Goal: Information Seeking & Learning: Learn about a topic

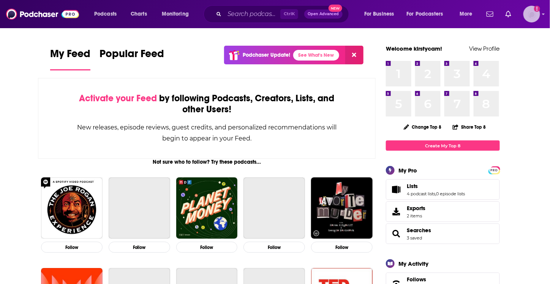
click at [533, 16] on img "Logged in as kirstycam" at bounding box center [532, 14] width 17 height 17
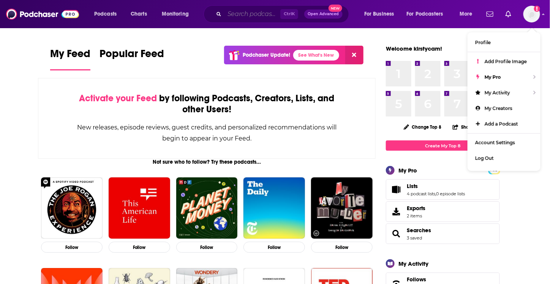
click at [258, 15] on input "Search podcasts, credits, & more..." at bounding box center [253, 14] width 56 height 12
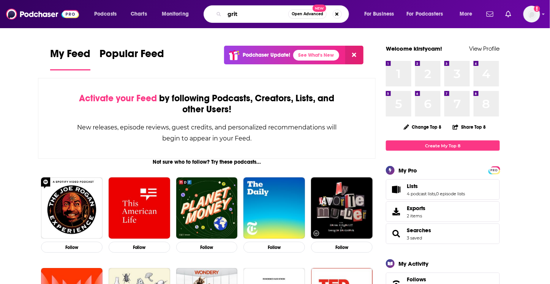
type input "grit"
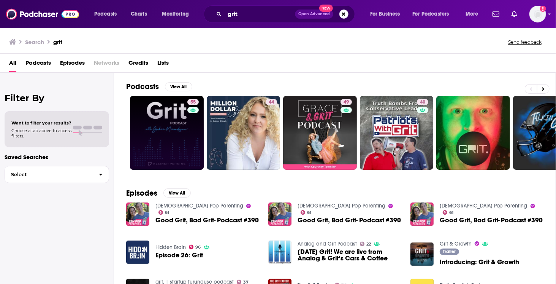
click at [168, 131] on link "55" at bounding box center [167, 133] width 74 height 74
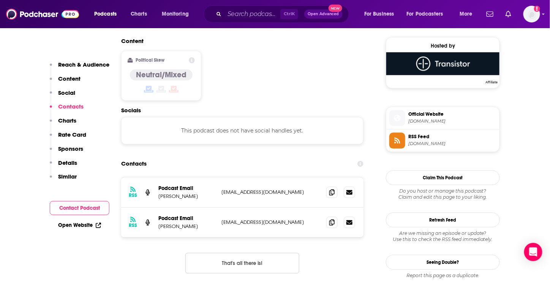
scroll to position [760, 0]
